Goal: Transaction & Acquisition: Book appointment/travel/reservation

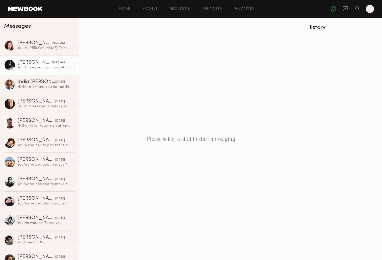
click at [47, 58] on link "Ashley B. 10:27 AM You: Thanks so much for getting back to us! We’re just waiti…" at bounding box center [39, 64] width 79 height 19
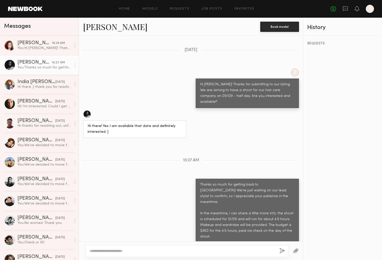
scroll to position [164, 0]
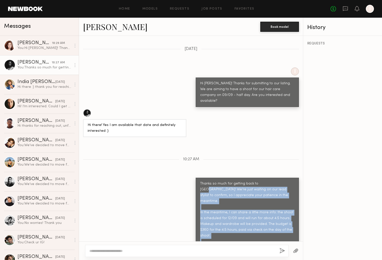
drag, startPoint x: 266, startPoint y: 171, endPoint x: 251, endPoint y: 202, distance: 34.4
click at [277, 231] on div "Thanks so much for getting back to us! We’re just waiting on our lead stylist t…" at bounding box center [247, 218] width 94 height 75
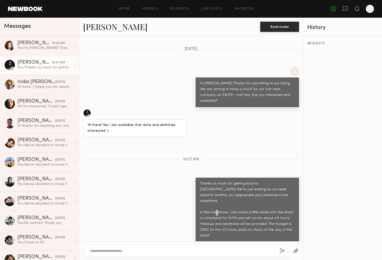
drag, startPoint x: 239, startPoint y: 190, endPoint x: 226, endPoint y: 188, distance: 13.0
click at [237, 188] on div "Thanks so much for getting back to us! We’re just waiting on our lead stylist t…" at bounding box center [247, 218] width 94 height 75
click at [202, 190] on div "Thanks so much for getting back to us! We’re just waiting on our lead stylist t…" at bounding box center [247, 218] width 94 height 75
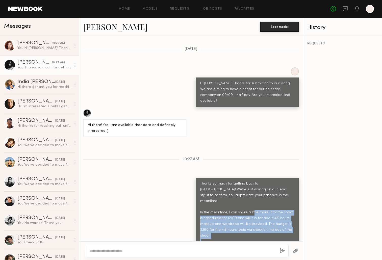
drag, startPoint x: 281, startPoint y: 200, endPoint x: 289, endPoint y: 230, distance: 31.0
click at [290, 230] on div "Thanks so much for getting back to us! We’re just waiting on our lead stylist t…" at bounding box center [247, 218] width 94 height 75
copy div "the shoot is scheduled for 12/09 and will run for about 4.5 hours. Makeup and w…"
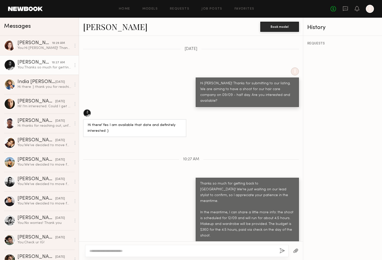
drag, startPoint x: 268, startPoint y: 146, endPoint x: 368, endPoint y: 183, distance: 106.9
click at [268, 146] on div "Keep direct messages professional and related only to paid job opportunities. M…" at bounding box center [191, 138] width 224 height 205
click at [157, 253] on textarea at bounding box center [182, 250] width 186 height 5
type textarea "**********"
click at [280, 249] on button "button" at bounding box center [282, 251] width 6 height 6
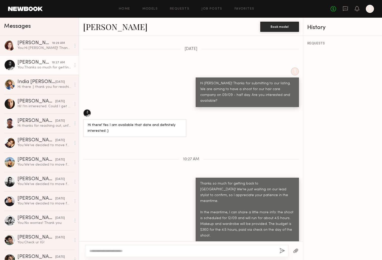
scroll to position [227, 0]
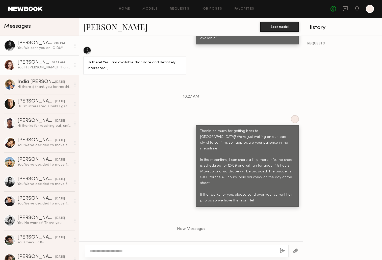
click at [40, 67] on div "You: Hi Soula! Thanks for submitting to our listing. We are aiming to have a sh…" at bounding box center [44, 67] width 54 height 5
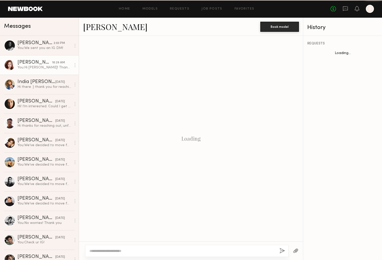
scroll to position [18, 0]
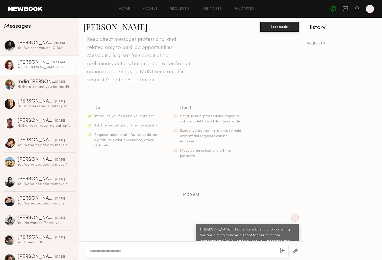
click at [101, 27] on link "Soula B." at bounding box center [115, 26] width 64 height 11
click at [37, 89] on div "Hi there :) thank you for reaching out. I’m no longer available for this date, …" at bounding box center [44, 87] width 54 height 5
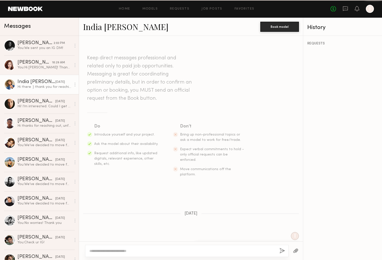
scroll to position [44, 0]
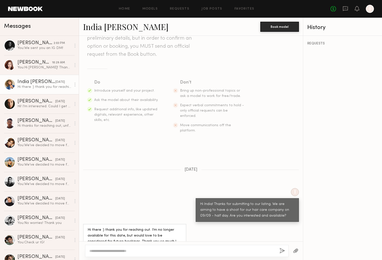
click at [107, 27] on link "India Rae H." at bounding box center [125, 26] width 85 height 11
click at [127, 245] on div at bounding box center [186, 251] width 203 height 12
click at [125, 250] on textarea at bounding box center [182, 250] width 186 height 5
type textarea "*********"
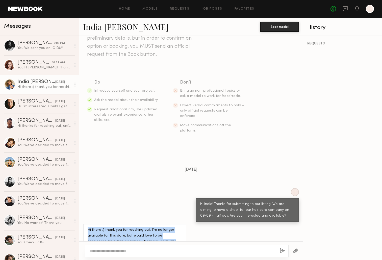
drag, startPoint x: 137, startPoint y: 228, endPoint x: 85, endPoint y: 216, distance: 53.9
click at [85, 224] on div "Hi there :) thank you for reaching out. I’m no longer available for this date, …" at bounding box center [134, 236] width 103 height 24
copy div "Hi there :) thank you for reaching out. I’m no longer available for this date, …"
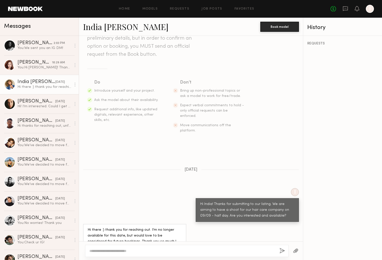
click at [135, 248] on textarea at bounding box center [182, 250] width 186 height 5
click at [90, 251] on textarea "**********" at bounding box center [182, 250] width 186 height 5
type textarea "**********"
click at [281, 249] on button "button" at bounding box center [282, 251] width 6 height 6
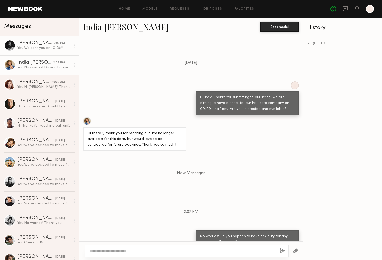
click at [38, 52] on link "Ashley B. 2:03 PM You: We sent you an IG DM!" at bounding box center [39, 45] width 79 height 19
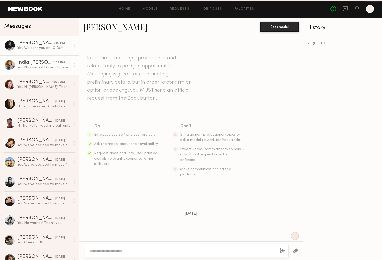
scroll to position [189, 0]
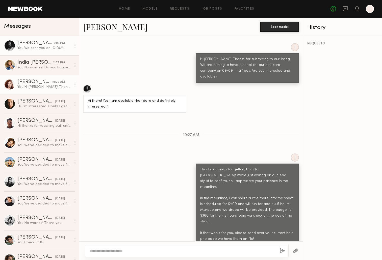
click at [32, 81] on div "Soula B." at bounding box center [34, 81] width 35 height 5
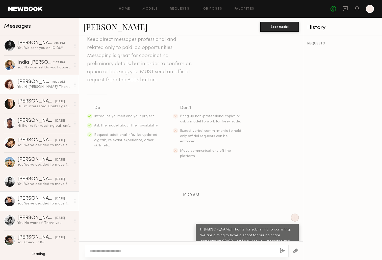
scroll to position [88, 0]
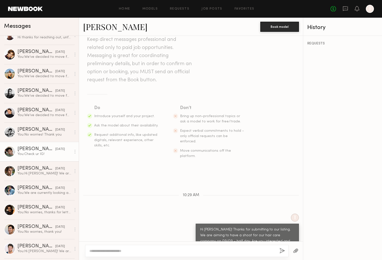
click at [32, 158] on link "Jason K. 07/16/2025 You: Check ur IG!" at bounding box center [39, 151] width 79 height 19
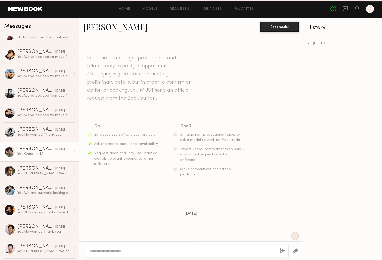
scroll to position [114, 0]
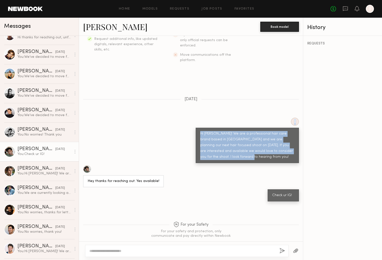
drag, startPoint x: 211, startPoint y: 149, endPoint x: 196, endPoint y: 115, distance: 37.0
click at [196, 118] on div "I Hi Jason! We are a professional hair care brand based in LA and we are planni…" at bounding box center [247, 140] width 103 height 45
copy div "I Hi Jason! We are a professional hair care brand based in LA and we are planni…"
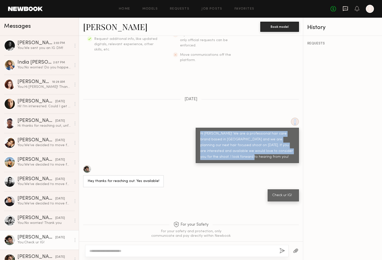
click at [345, 7] on icon at bounding box center [345, 8] width 5 height 5
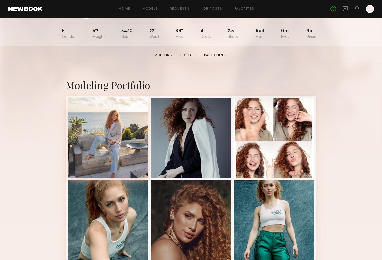
scroll to position [52, 0]
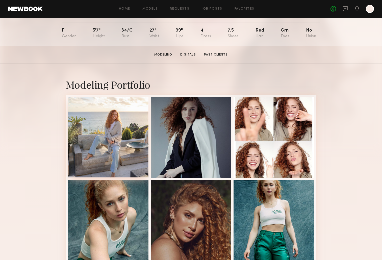
click at [113, 133] on div at bounding box center [108, 137] width 81 height 81
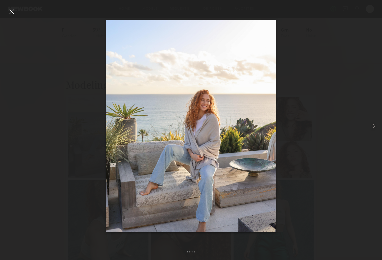
click at [309, 74] on div at bounding box center [191, 126] width 382 height 236
click at [12, 16] on div at bounding box center [191, 126] width 382 height 236
click at [13, 9] on div at bounding box center [12, 12] width 8 height 8
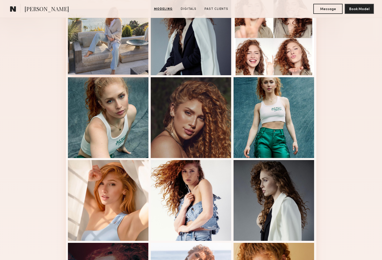
scroll to position [149, 0]
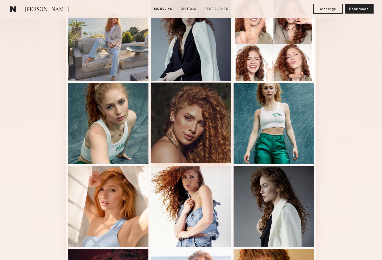
click at [209, 119] on div at bounding box center [191, 122] width 81 height 81
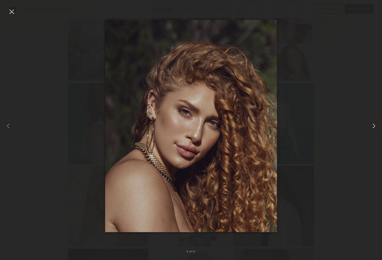
click at [376, 29] on div at bounding box center [373, 126] width 15 height 236
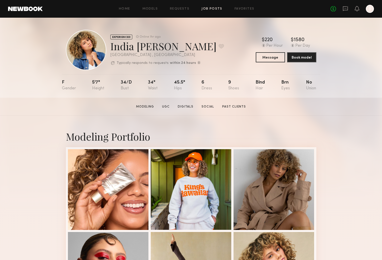
click at [211, 9] on link "Job Posts" at bounding box center [211, 8] width 21 height 3
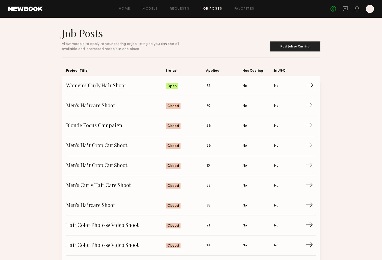
click at [216, 85] on span "Applied: 72" at bounding box center [224, 86] width 36 height 8
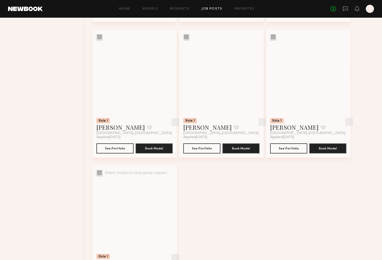
scroll to position [1384, 0]
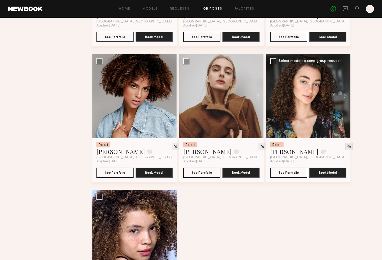
click at [308, 115] on div at bounding box center [308, 96] width 84 height 84
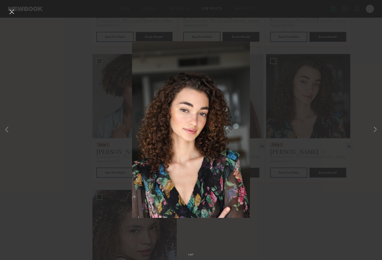
click at [304, 130] on div "1 of 7" at bounding box center [191, 130] width 382 height 260
click at [292, 169] on div "1 of 7" at bounding box center [191, 130] width 382 height 260
click at [12, 10] on button at bounding box center [12, 12] width 8 height 9
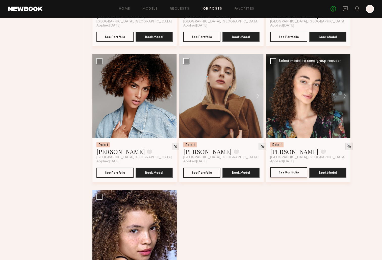
click at [290, 175] on button "See Portfolio" at bounding box center [288, 172] width 37 height 10
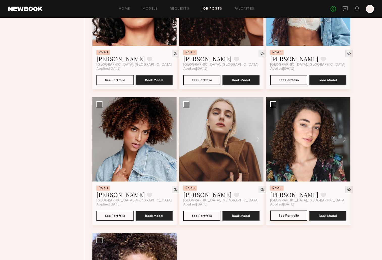
scroll to position [1310, 0]
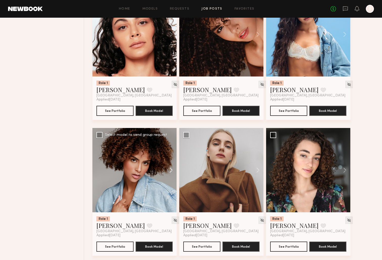
click at [172, 170] on button at bounding box center [168, 170] width 16 height 84
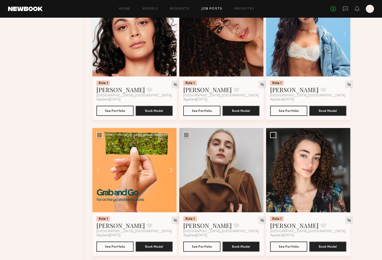
click at [172, 170] on button at bounding box center [168, 170] width 16 height 84
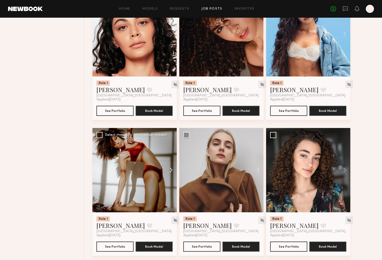
click at [172, 170] on button at bounding box center [168, 170] width 16 height 84
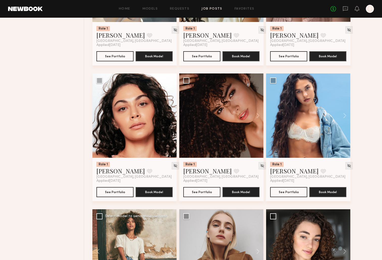
scroll to position [1212, 0]
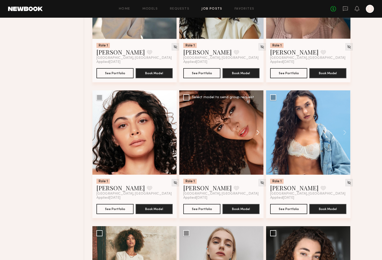
click at [259, 133] on button at bounding box center [255, 132] width 16 height 84
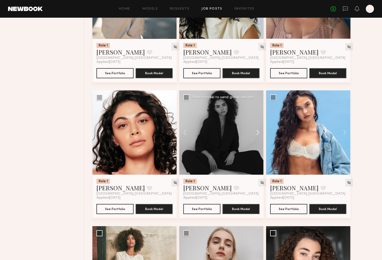
click at [259, 133] on button at bounding box center [255, 132] width 16 height 84
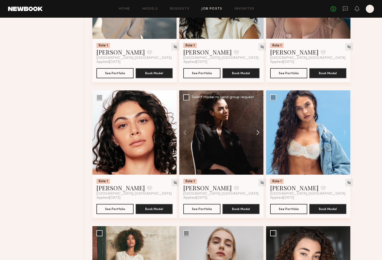
click at [259, 133] on button at bounding box center [255, 132] width 16 height 84
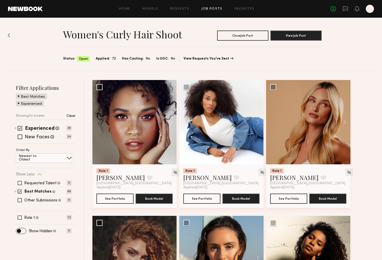
scroll to position [0, 0]
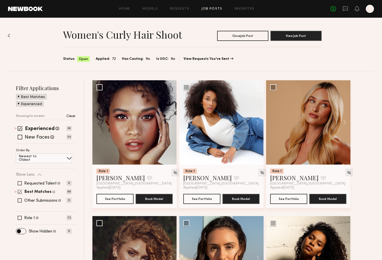
click at [19, 191] on span at bounding box center [20, 191] width 4 height 4
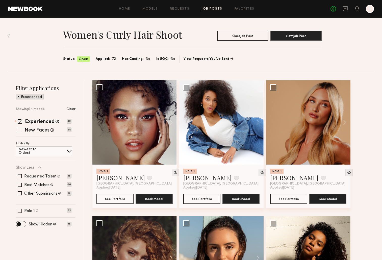
click at [17, 211] on div "Role 1 Female, 18–35, All ethnicities 72" at bounding box center [44, 211] width 56 height 4
click at [21, 210] on span at bounding box center [20, 211] width 4 height 4
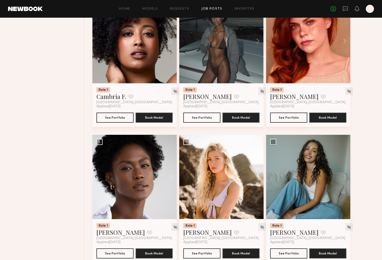
scroll to position [489, 0]
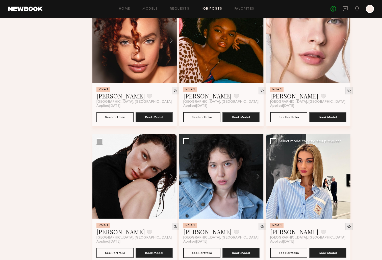
click at [341, 179] on button at bounding box center [342, 176] width 16 height 84
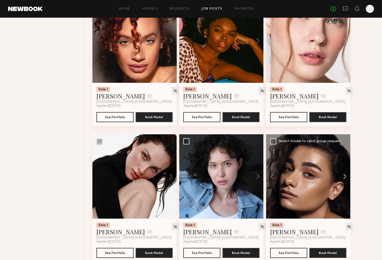
click at [341, 179] on button at bounding box center [342, 176] width 16 height 84
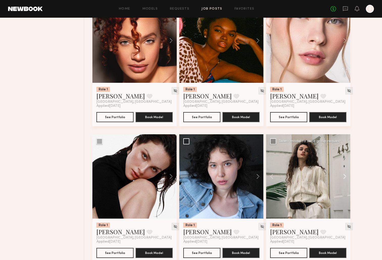
click at [341, 179] on button at bounding box center [342, 176] width 16 height 84
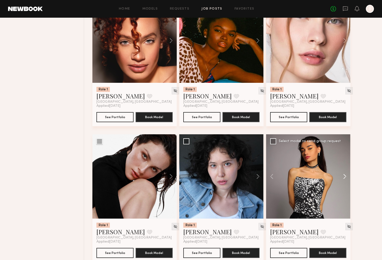
click at [341, 179] on button at bounding box center [342, 176] width 16 height 84
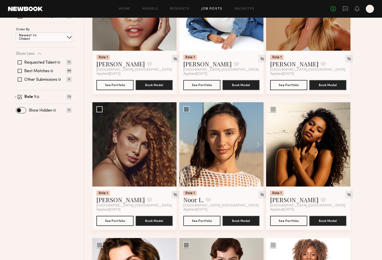
scroll to position [0, 0]
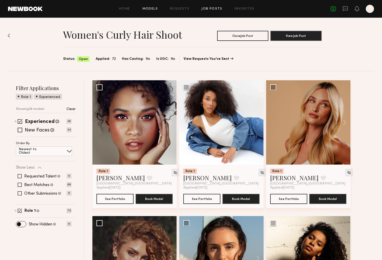
click at [152, 8] on link "Models" at bounding box center [149, 8] width 15 height 3
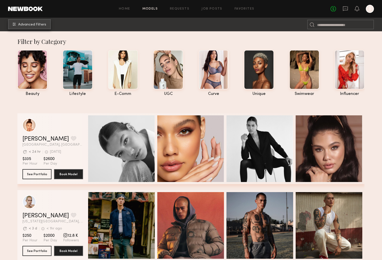
click at [25, 27] on button "Advanced Filters" at bounding box center [29, 24] width 43 height 10
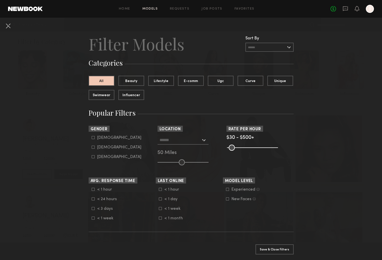
click at [92, 147] on icon at bounding box center [93, 147] width 3 height 3
type input "**"
click at [202, 139] on div at bounding box center [182, 139] width 51 height 9
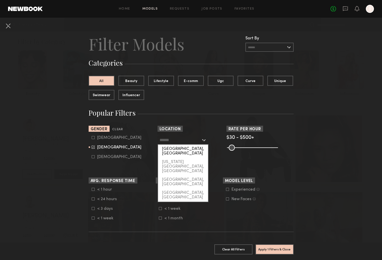
click at [188, 150] on div "Los Angeles, CA" at bounding box center [183, 151] width 50 height 13
type input "**********"
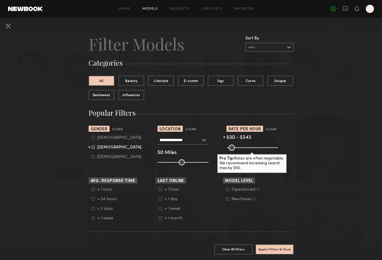
drag, startPoint x: 268, startPoint y: 148, endPoint x: 261, endPoint y: 149, distance: 7.1
click at [260, 149] on input "range" at bounding box center [252, 148] width 51 height 6
drag, startPoint x: 261, startPoint y: 149, endPoint x: 255, endPoint y: 149, distance: 5.3
type input "***"
click at [255, 149] on input "range" at bounding box center [252, 148] width 51 height 6
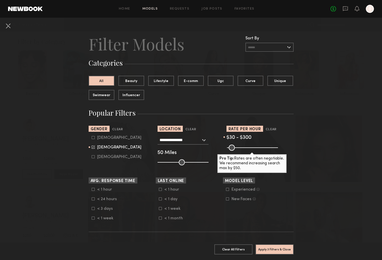
click at [159, 209] on icon at bounding box center [160, 208] width 3 height 3
click at [160, 209] on icon at bounding box center [160, 208] width 3 height 3
click at [280, 249] on button "Apply 3 Filters & Close" at bounding box center [274, 249] width 38 height 10
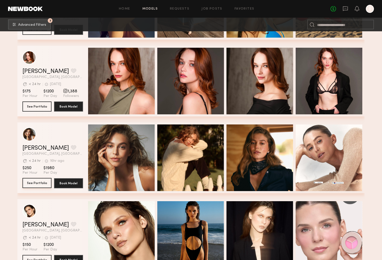
scroll to position [5671, 0]
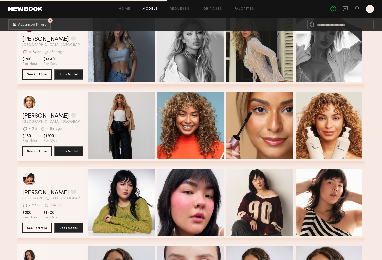
scroll to position [8849, 0]
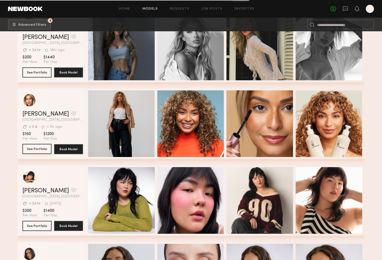
scroll to position [8849, 0]
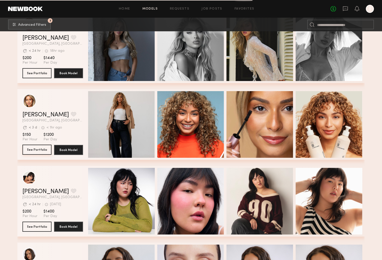
click at [40, 150] on button "See Portfolio" at bounding box center [36, 150] width 29 height 10
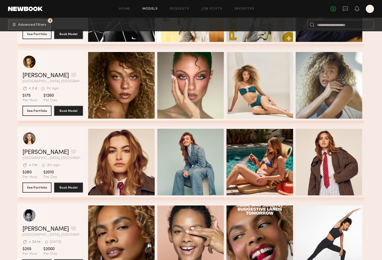
scroll to position [9199, 0]
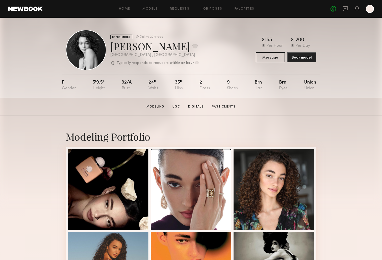
click at [23, 8] on link at bounding box center [25, 9] width 35 height 5
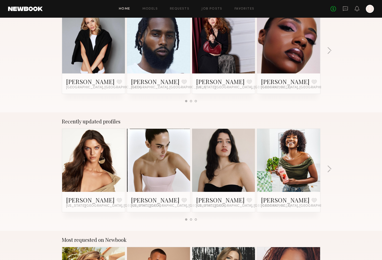
scroll to position [261, 0]
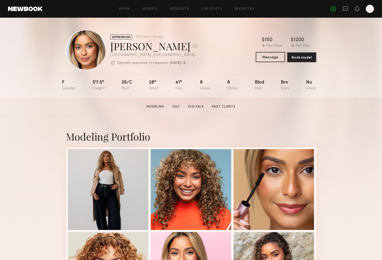
click at [276, 58] on button "Message" at bounding box center [270, 57] width 29 height 10
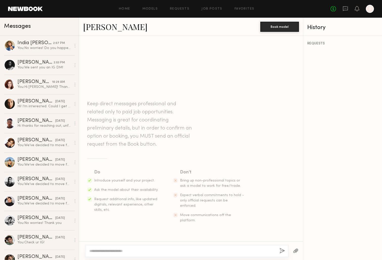
click at [112, 253] on div at bounding box center [186, 251] width 203 height 12
click at [115, 251] on textarea at bounding box center [182, 250] width 186 height 5
paste textarea "**********"
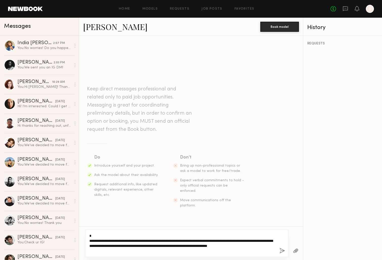
drag, startPoint x: 97, startPoint y: 238, endPoint x: 85, endPoint y: 230, distance: 13.9
click at [85, 230] on div "**********" at bounding box center [186, 243] width 203 height 27
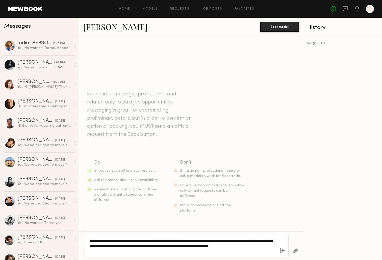
drag, startPoint x: 240, startPoint y: 241, endPoint x: 237, endPoint y: 241, distance: 3.5
click at [237, 241] on textarea "**********" at bounding box center [182, 245] width 186 height 15
drag, startPoint x: 118, startPoint y: 246, endPoint x: 103, endPoint y: 245, distance: 14.2
click at [103, 245] on textarea "**********" at bounding box center [182, 245] width 186 height 15
click at [144, 252] on textarea "**********" at bounding box center [182, 245] width 186 height 15
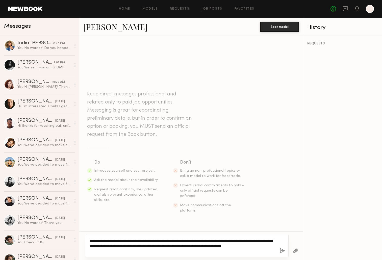
type textarea "**********"
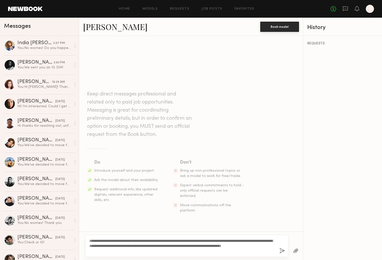
click at [284, 249] on button "button" at bounding box center [282, 251] width 6 height 6
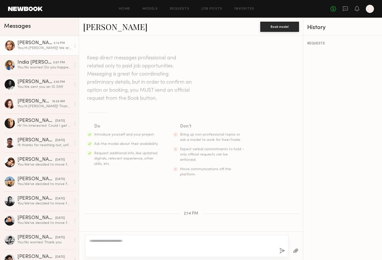
scroll to position [30, 0]
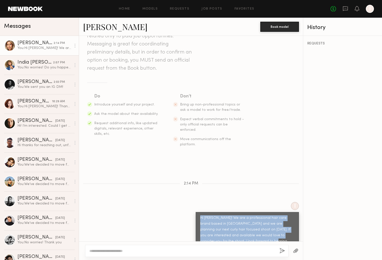
drag, startPoint x: 231, startPoint y: 229, endPoint x: 195, endPoint y: 204, distance: 44.0
click at [196, 212] on div "Hi Ayanna! We are a professional hair care brand based in LA and we are plannin…" at bounding box center [247, 232] width 103 height 41
copy div "Hi Ayanna! We are a professional hair care brand based in LA and we are plannin…"
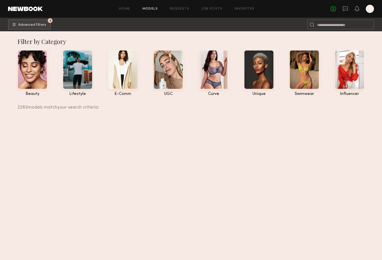
scroll to position [9199, 0]
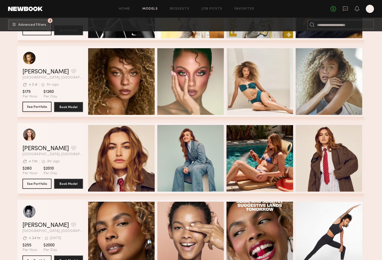
click at [36, 109] on button "See Portfolio" at bounding box center [36, 107] width 29 height 10
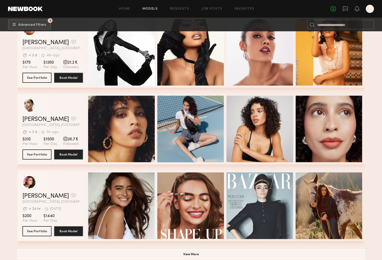
scroll to position [10000, 0]
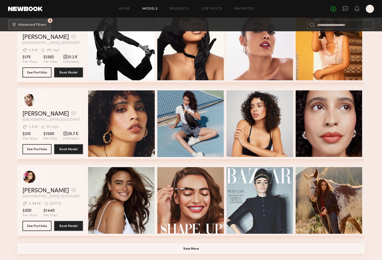
click at [177, 247] on button "View More" at bounding box center [190, 248] width 347 height 10
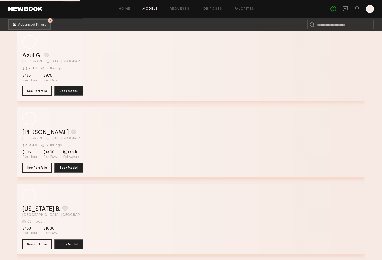
scroll to position [16352, 0]
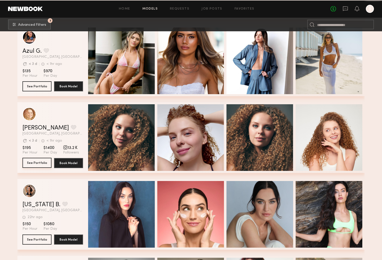
click at [42, 163] on button "See Portfolio" at bounding box center [36, 163] width 29 height 10
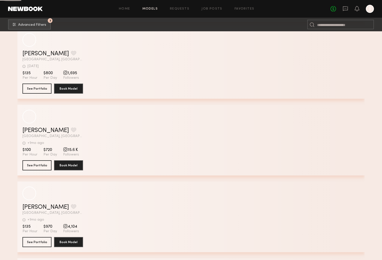
scroll to position [21960, 0]
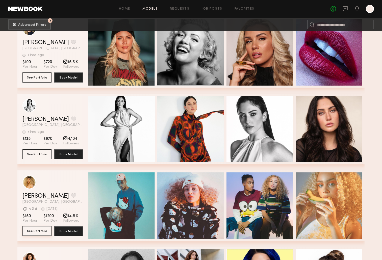
click at [37, 233] on button "See Portfolio" at bounding box center [36, 231] width 29 height 10
click at [40, 234] on button "See Portfolio" at bounding box center [36, 231] width 29 height 10
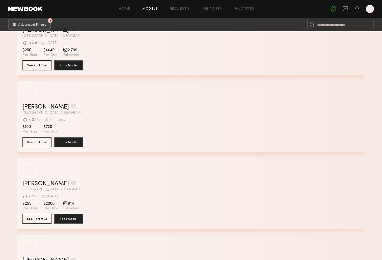
scroll to position [27647, 0]
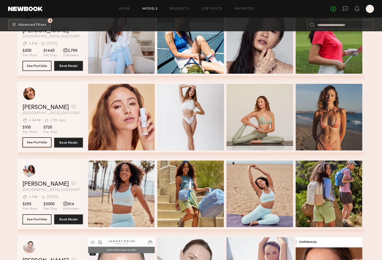
click at [34, 143] on button "See Portfolio" at bounding box center [36, 142] width 29 height 10
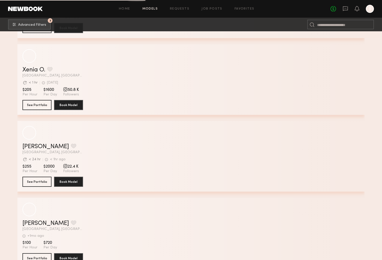
scroll to position [38422, 0]
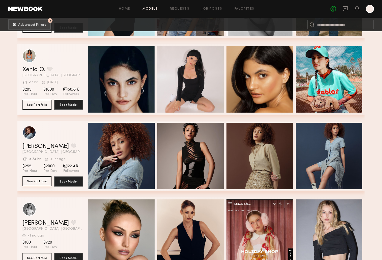
click at [34, 182] on button "See Portfolio" at bounding box center [36, 181] width 29 height 10
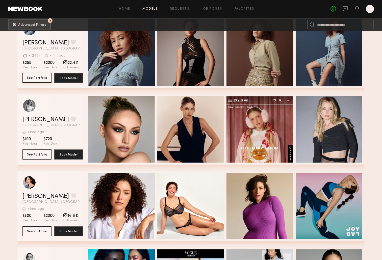
scroll to position [38645, 0]
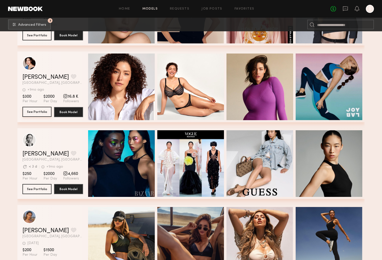
click at [37, 113] on button "See Portfolio" at bounding box center [36, 112] width 29 height 10
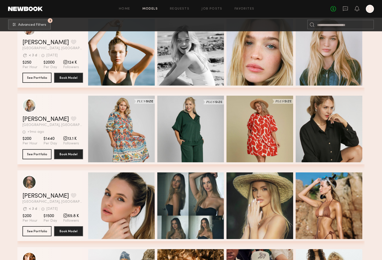
scroll to position [39620, 0]
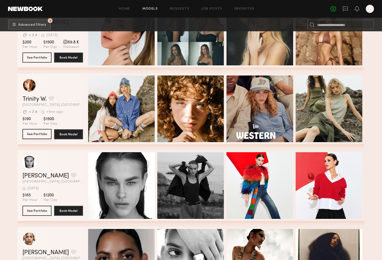
click at [32, 136] on button "See Portfolio" at bounding box center [36, 134] width 29 height 10
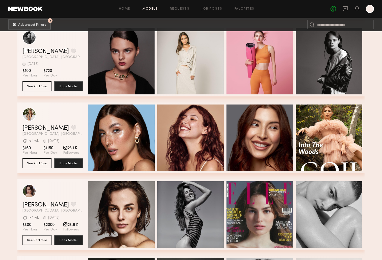
scroll to position [40055, 0]
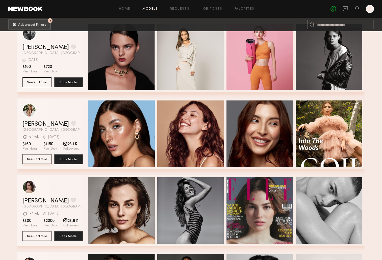
click at [40, 159] on button "See Portfolio" at bounding box center [36, 159] width 29 height 10
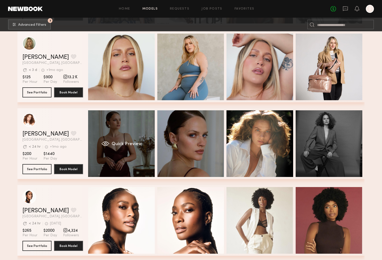
scroll to position [0, 2]
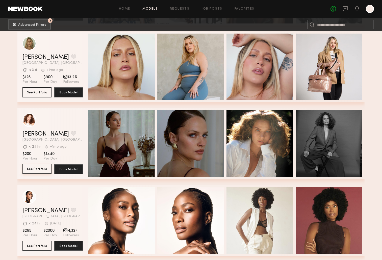
scroll to position [42499, 0]
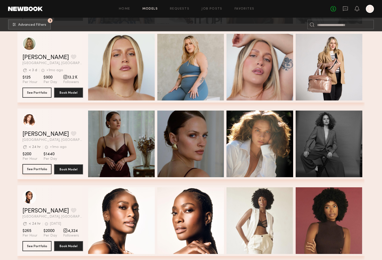
click at [34, 170] on button "See Portfolio" at bounding box center [36, 169] width 29 height 10
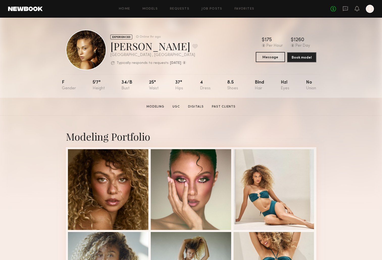
click at [274, 57] on button "Message" at bounding box center [270, 57] width 29 height 10
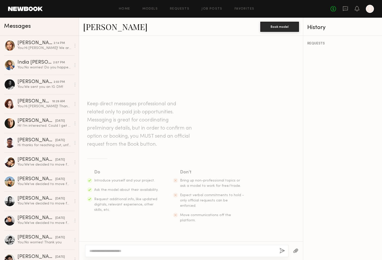
paste textarea "**********"
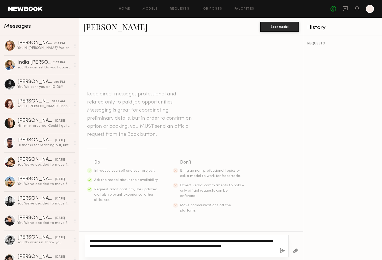
drag, startPoint x: 106, startPoint y: 240, endPoint x: 94, endPoint y: 240, distance: 12.1
click at [94, 240] on textarea "**********" at bounding box center [182, 245] width 186 height 15
type textarea "**********"
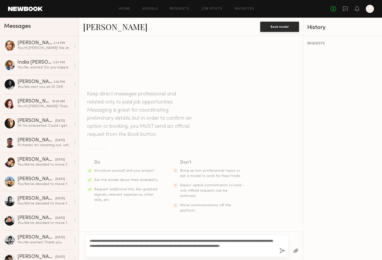
click at [282, 252] on button "button" at bounding box center [282, 251] width 6 height 6
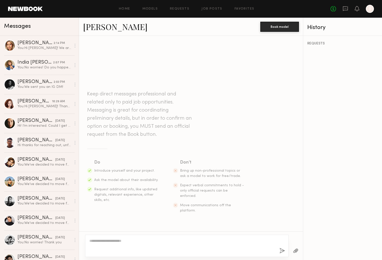
scroll to position [30, 0]
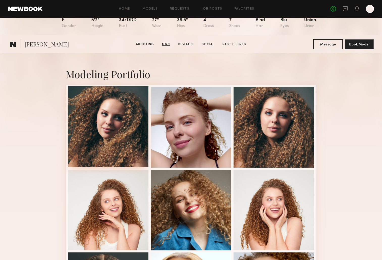
scroll to position [2, 0]
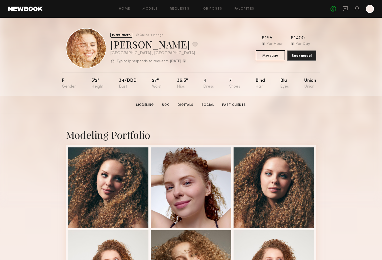
click at [267, 57] on button "Message" at bounding box center [270, 55] width 29 height 10
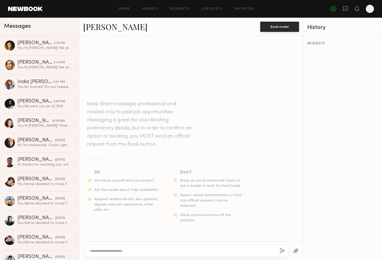
click at [115, 249] on textarea at bounding box center [182, 250] width 186 height 5
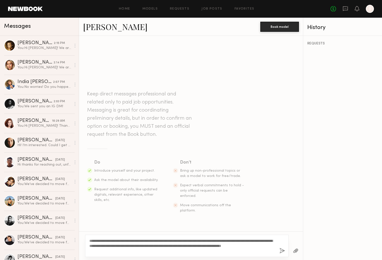
drag, startPoint x: 106, startPoint y: 242, endPoint x: 94, endPoint y: 241, distance: 11.9
click at [94, 241] on textarea "**********" at bounding box center [182, 245] width 186 height 15
type textarea "**********"
click at [283, 251] on button "button" at bounding box center [282, 251] width 6 height 6
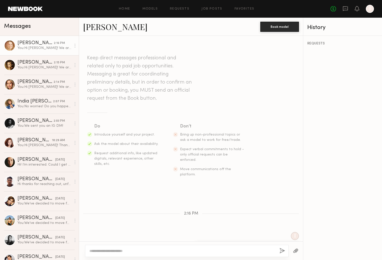
scroll to position [30, 0]
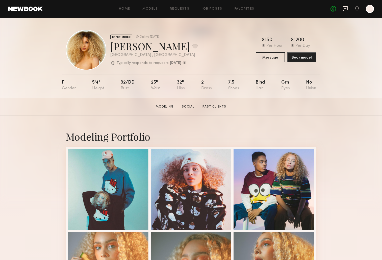
click at [343, 11] on icon at bounding box center [345, 8] width 5 height 5
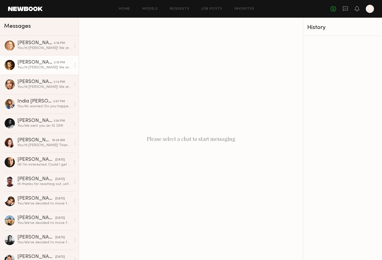
click at [36, 65] on div "You: Hi [PERSON_NAME]! We are a professional hair care brand based in [GEOGRAPH…" at bounding box center [44, 67] width 54 height 5
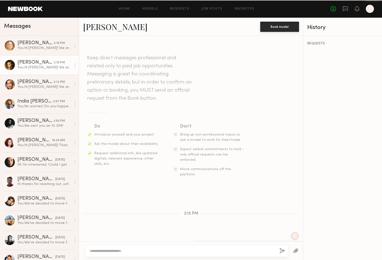
scroll to position [30, 0]
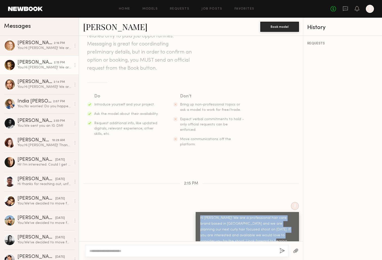
drag, startPoint x: 204, startPoint y: 222, endPoint x: 192, endPoint y: 208, distance: 18.4
click at [192, 208] on div "I Hi Chloe! We are a professional hair care brand based in LA and we are planni…" at bounding box center [191, 227] width 224 height 51
copy div "Hi [PERSON_NAME]! We are a professional hair care brand based in [GEOGRAPHIC_DA…"
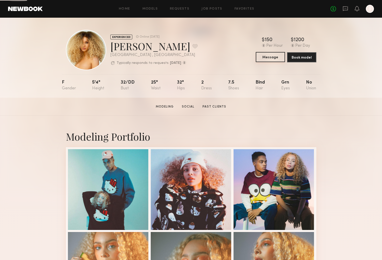
click at [271, 56] on button "Message" at bounding box center [270, 57] width 29 height 10
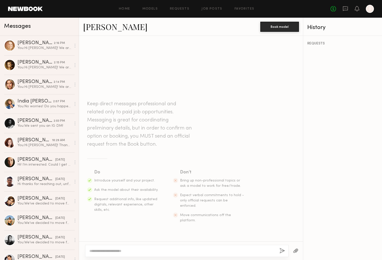
paste textarea "**********"
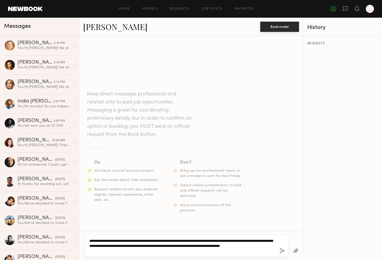
drag, startPoint x: 103, startPoint y: 241, endPoint x: 95, endPoint y: 241, distance: 8.3
click at [95, 241] on textarea "**********" at bounding box center [182, 245] width 186 height 15
type textarea "**********"
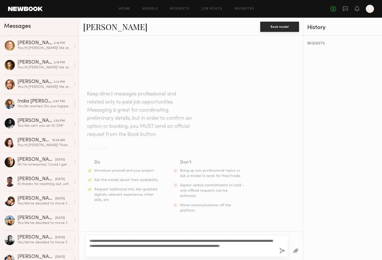
click at [283, 251] on button "button" at bounding box center [282, 251] width 6 height 6
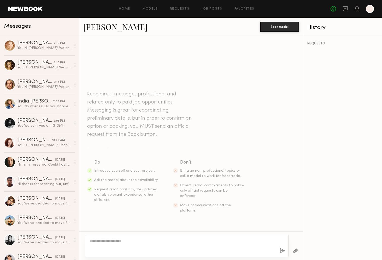
scroll to position [30, 0]
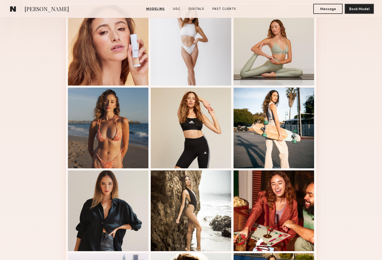
scroll to position [127, 0]
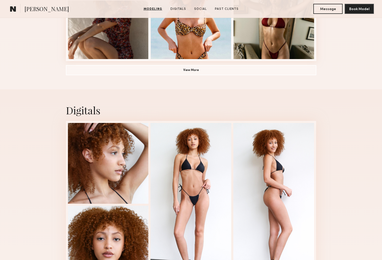
scroll to position [420, 0]
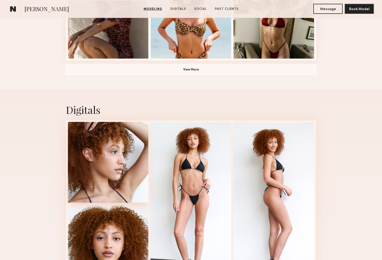
click at [120, 180] on div at bounding box center [108, 162] width 81 height 81
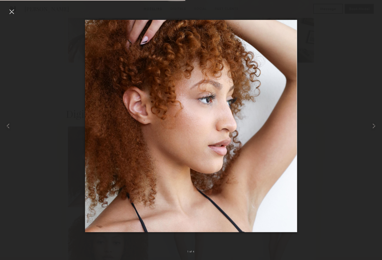
scroll to position [415, 0]
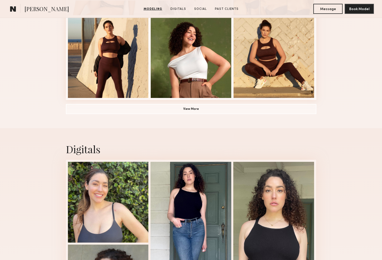
scroll to position [380, 0]
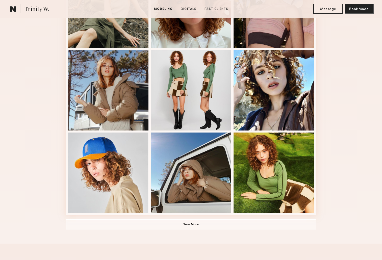
scroll to position [265, 0]
click at [255, 164] on div at bounding box center [273, 172] width 81 height 81
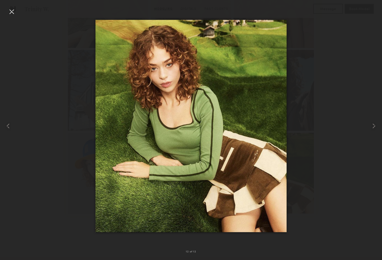
click at [13, 13] on div at bounding box center [12, 12] width 8 height 8
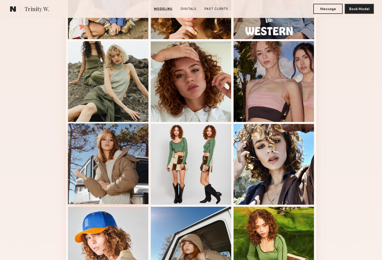
scroll to position [0, 0]
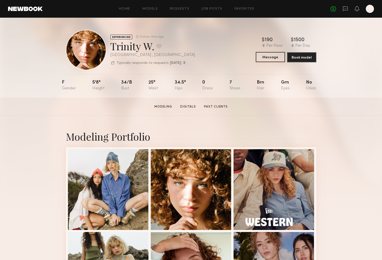
click at [270, 57] on button "Message" at bounding box center [270, 57] width 29 height 10
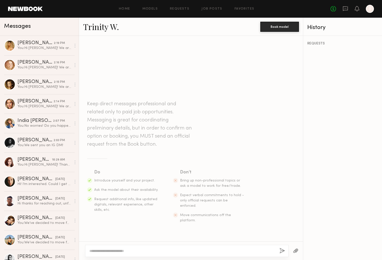
click at [110, 253] on div at bounding box center [186, 251] width 203 height 12
click at [114, 250] on textarea at bounding box center [182, 250] width 186 height 5
paste textarea "**********"
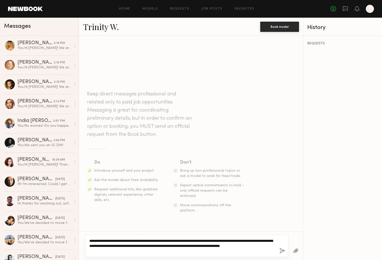
drag, startPoint x: 103, startPoint y: 241, endPoint x: 94, endPoint y: 241, distance: 8.8
click at [94, 241] on textarea "**********" at bounding box center [182, 245] width 186 height 15
type textarea "**********"
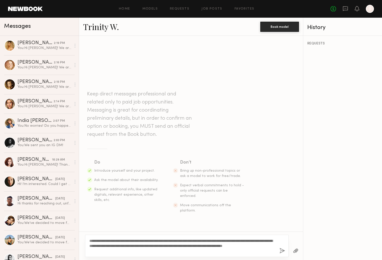
click at [281, 251] on button "button" at bounding box center [282, 251] width 6 height 6
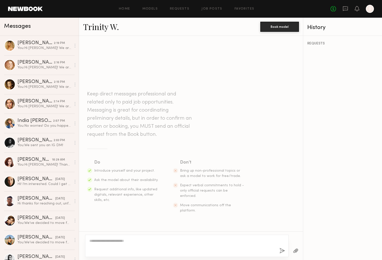
scroll to position [30, 0]
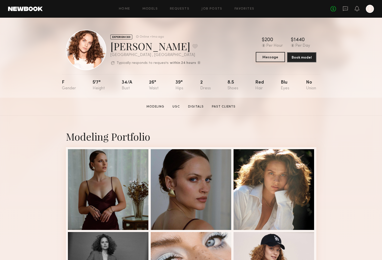
scroll to position [1, 0]
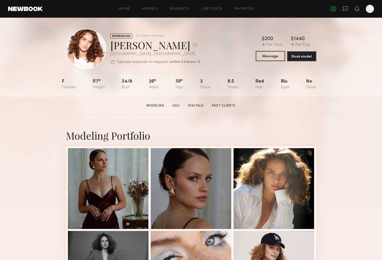
click at [267, 59] on button "Message" at bounding box center [270, 56] width 29 height 10
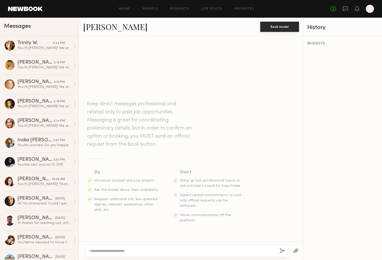
click at [108, 252] on textarea at bounding box center [182, 250] width 186 height 5
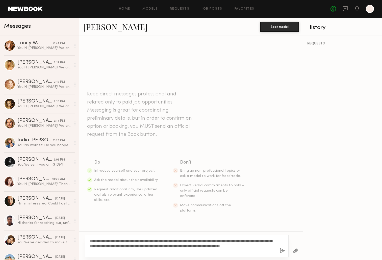
drag, startPoint x: 102, startPoint y: 241, endPoint x: 94, endPoint y: 241, distance: 7.8
click at [94, 241] on textarea "**********" at bounding box center [182, 245] width 186 height 15
type textarea "**********"
click at [283, 249] on button "button" at bounding box center [282, 251] width 6 height 6
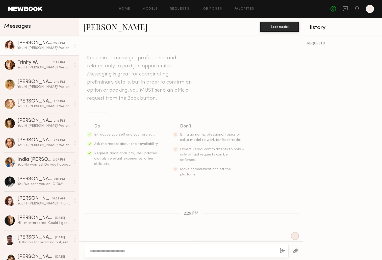
scroll to position [30, 0]
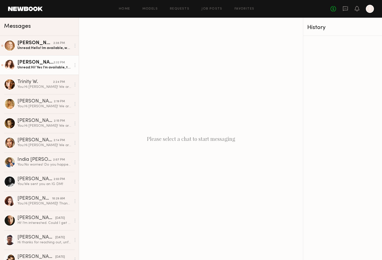
click at [38, 65] on div "Unread: Hi! Yes I’m available, thank you for considering me." at bounding box center [44, 67] width 54 height 5
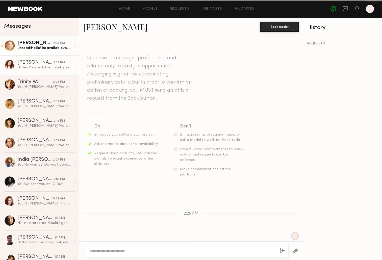
scroll to position [44, 0]
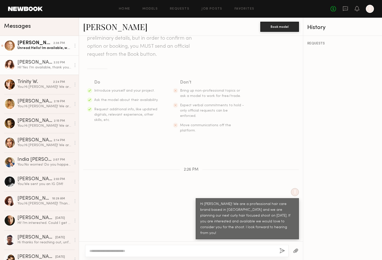
click at [30, 48] on div "Unread: Hello! Im available, would be happy to be considered. Thank you!" at bounding box center [44, 48] width 54 height 5
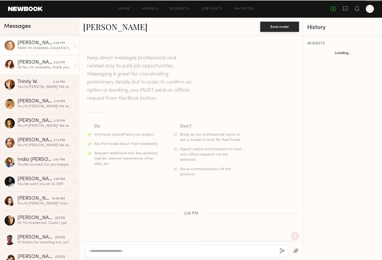
scroll to position [50, 0]
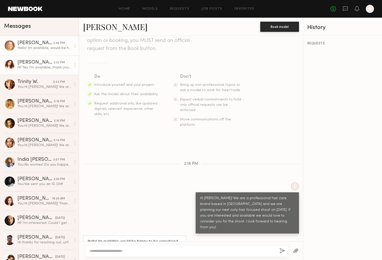
click at [39, 67] on div "Hi! Yes I’m available, thank you for considering me." at bounding box center [44, 67] width 54 height 5
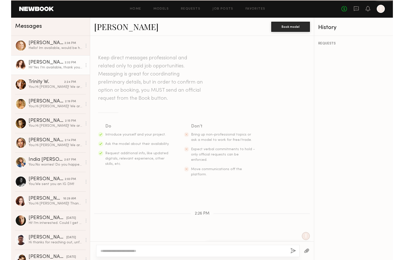
scroll to position [44, 0]
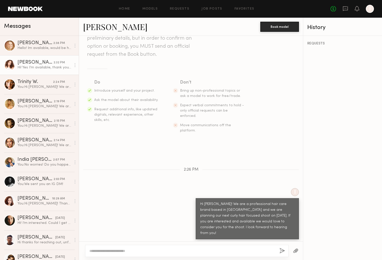
click at [107, 29] on link "Jeanette S." at bounding box center [115, 26] width 64 height 11
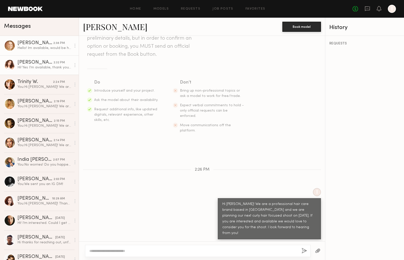
click at [25, 46] on div "Hello! Im available, would be happy to be considered. Thank you!" at bounding box center [44, 48] width 54 height 5
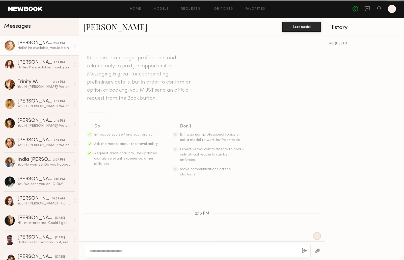
scroll to position [50, 0]
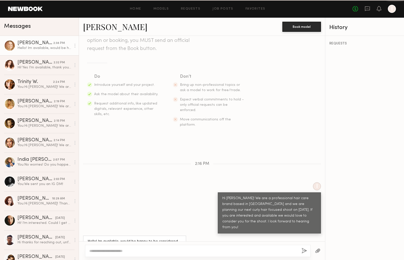
click at [98, 28] on link "Bianca C." at bounding box center [115, 26] width 64 height 11
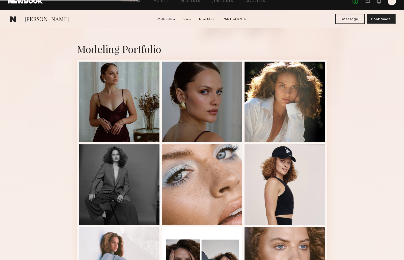
scroll to position [271, 0]
